Goal: Task Accomplishment & Management: Complete application form

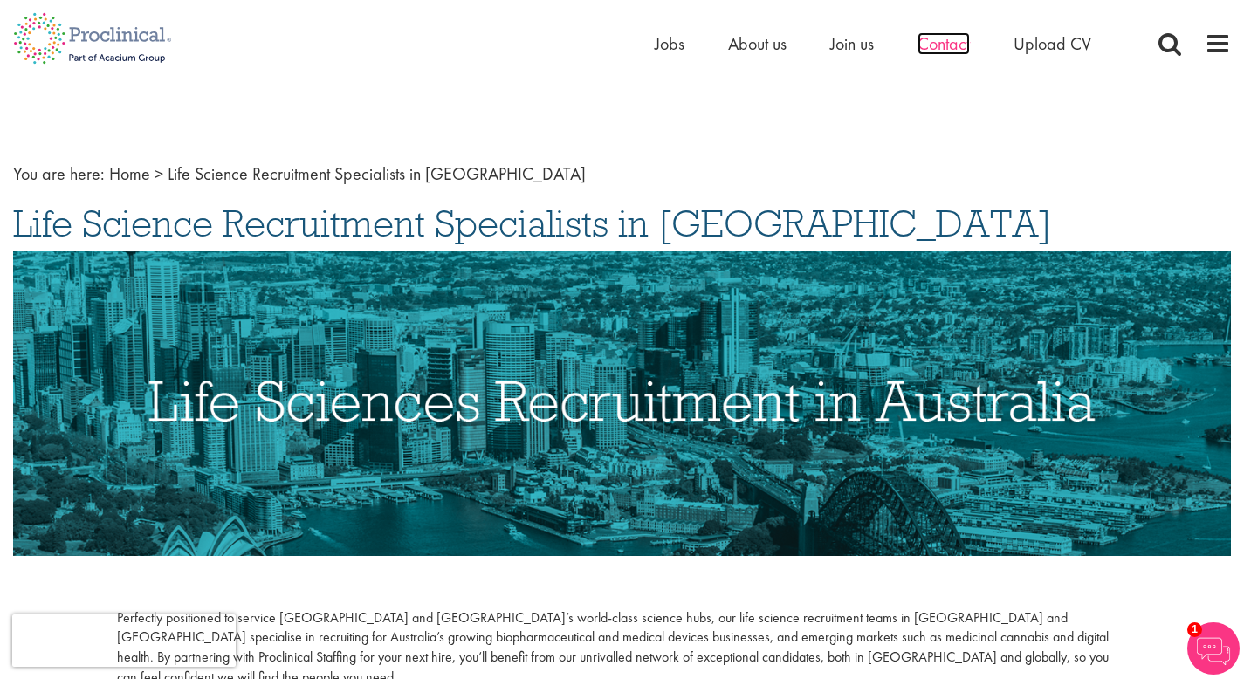
click at [964, 43] on span "Contact" at bounding box center [943, 43] width 52 height 23
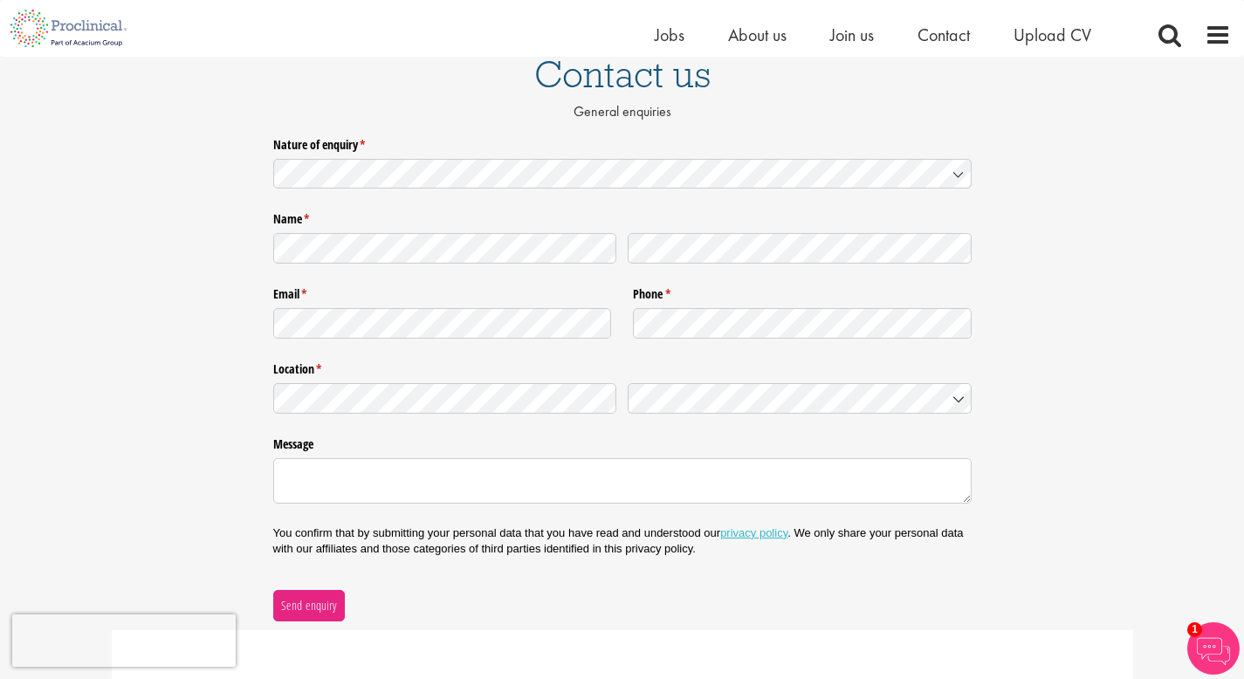
scroll to position [35, 0]
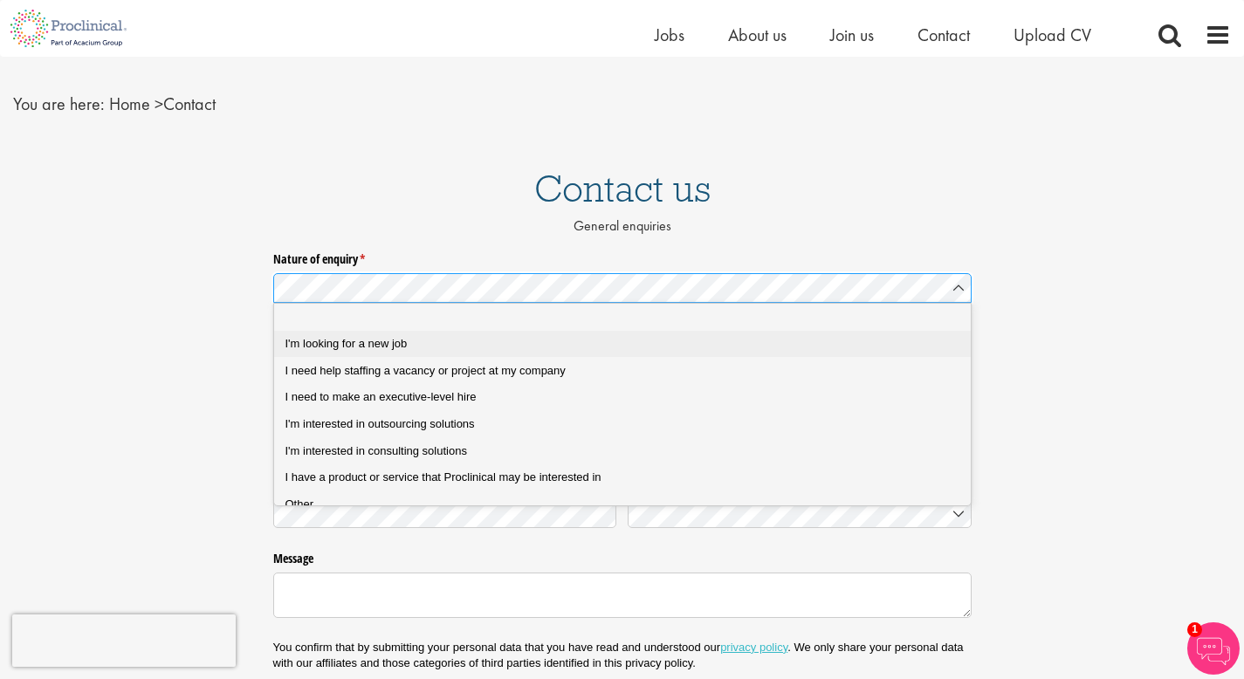
click at [357, 343] on span "I'm looking for a new job" at bounding box center [346, 343] width 122 height 13
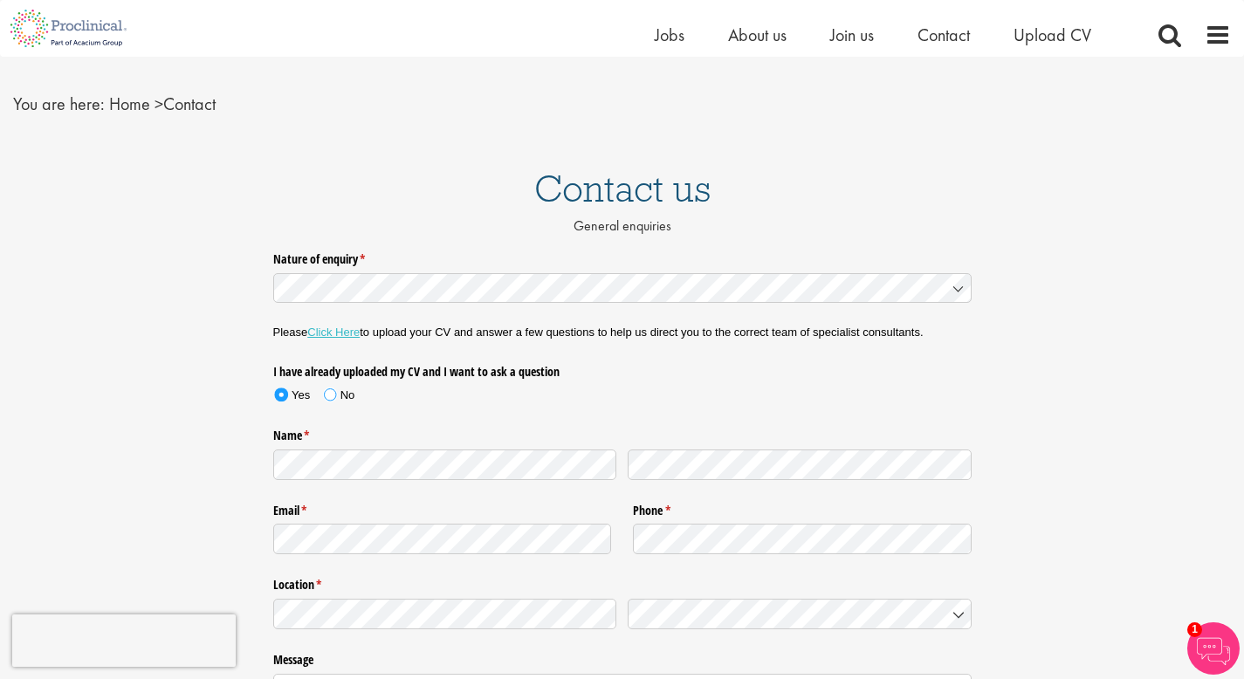
click at [329, 395] on span at bounding box center [330, 394] width 12 height 12
click at [346, 333] on link "Click Here" at bounding box center [333, 332] width 52 height 13
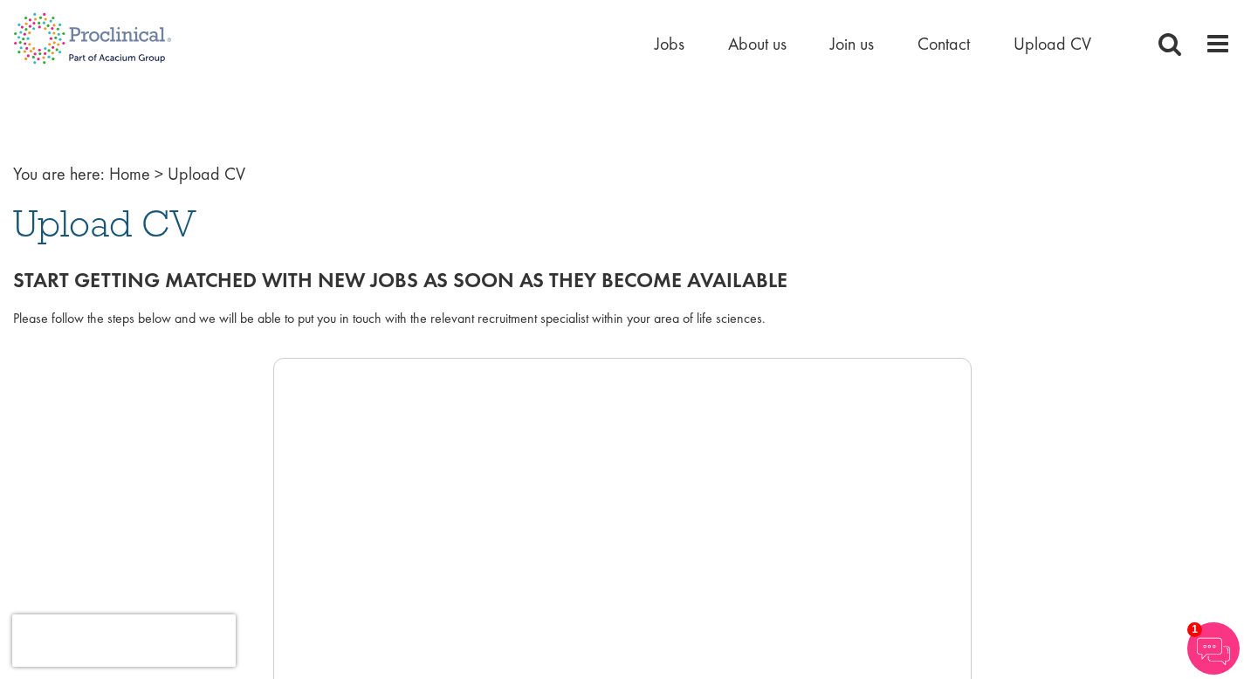
click at [1200, 639] on img at bounding box center [1213, 648] width 52 height 52
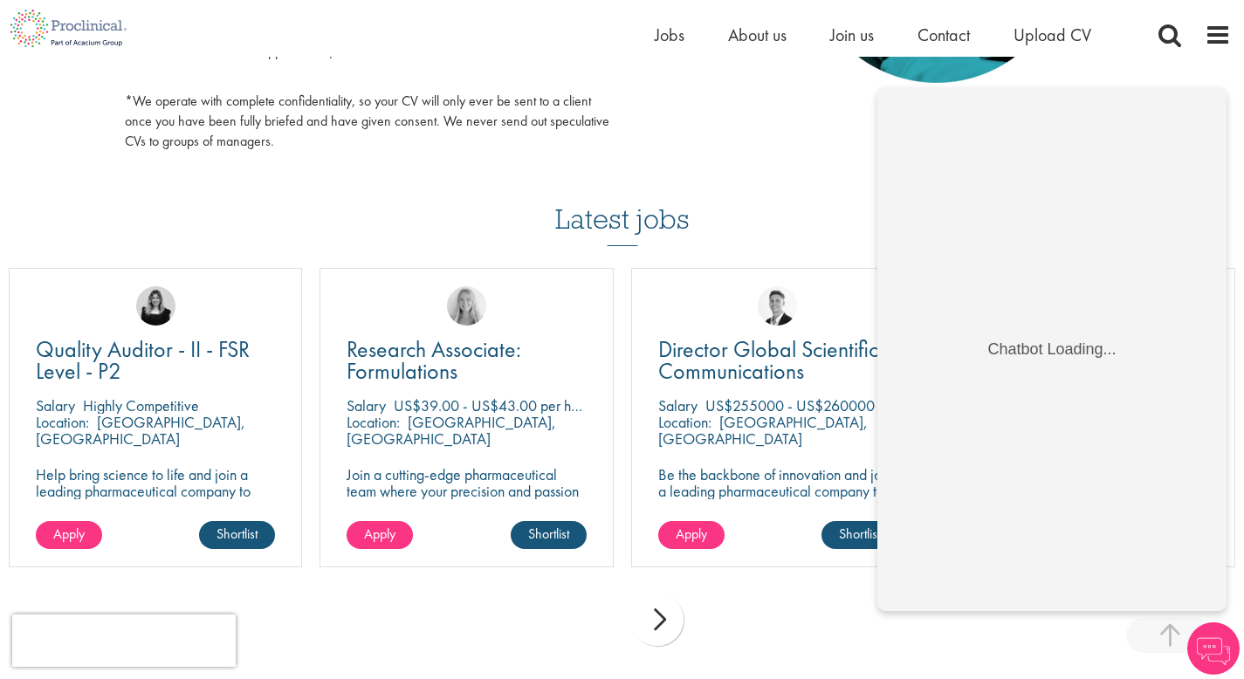
scroll to position [1038, 0]
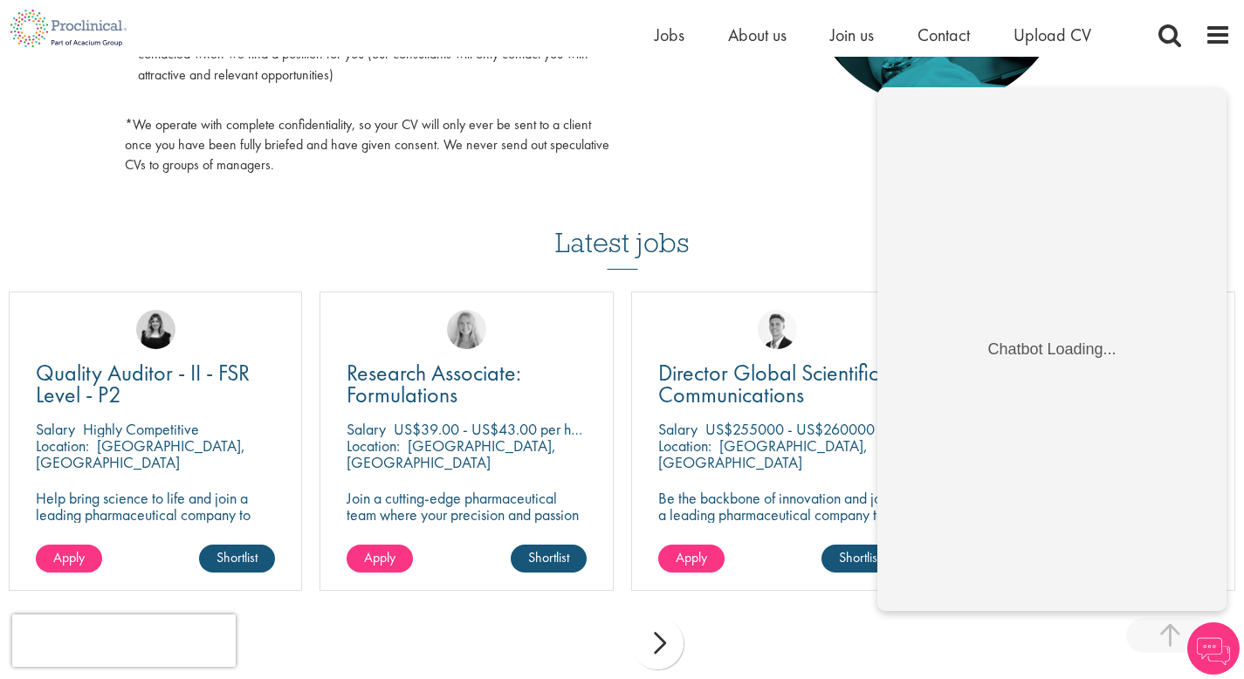
click at [500, 204] on div "Latest jobs Quality Auditor - II - FSR Level - P2 [GEOGRAPHIC_DATA] Highly Comp…" at bounding box center [622, 434] width 1244 height 500
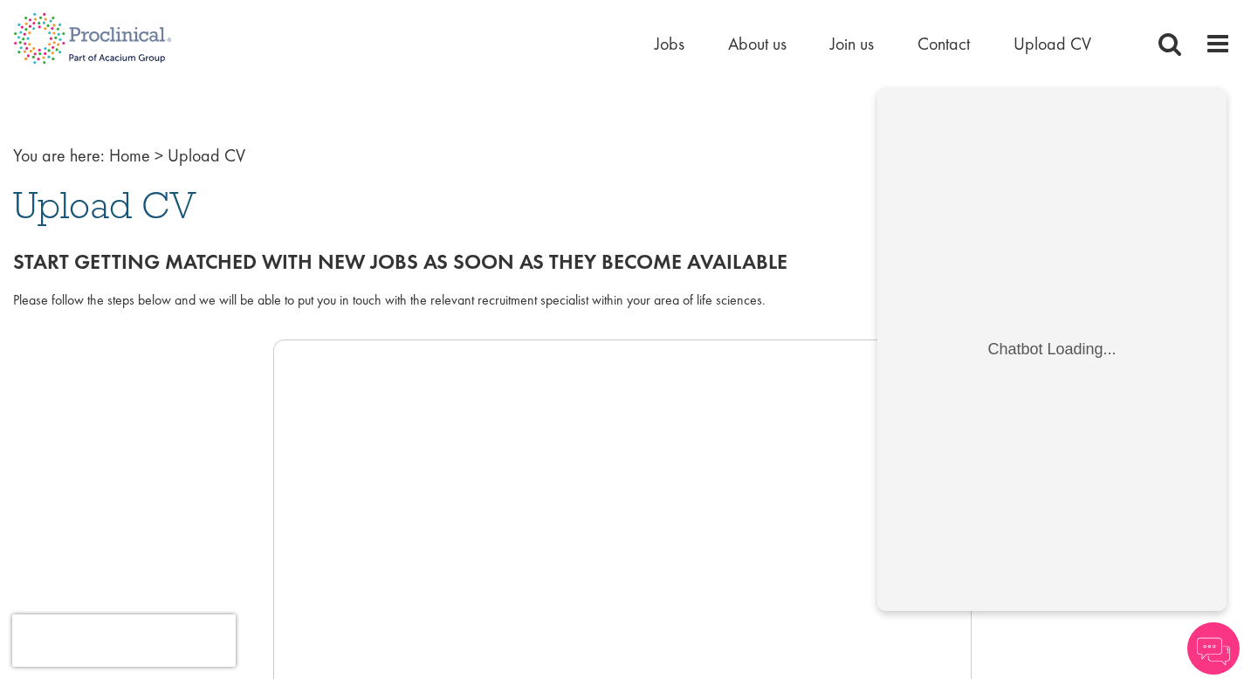
scroll to position [0, 0]
